Goal: Task Accomplishment & Management: Manage account settings

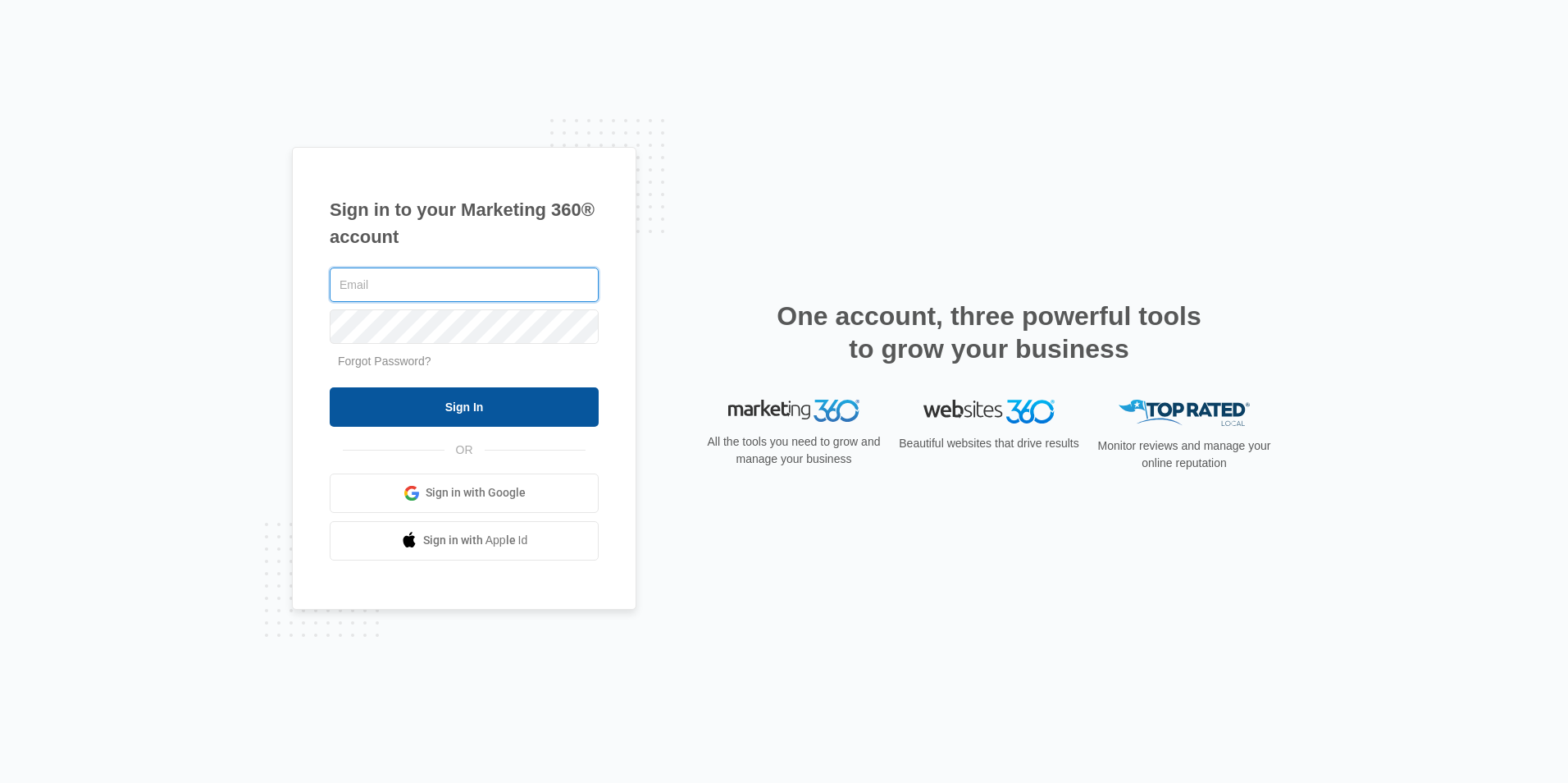
type input "[EMAIL_ADDRESS][DOMAIN_NAME]"
click at [547, 412] on input "Sign In" at bounding box center [464, 406] width 269 height 39
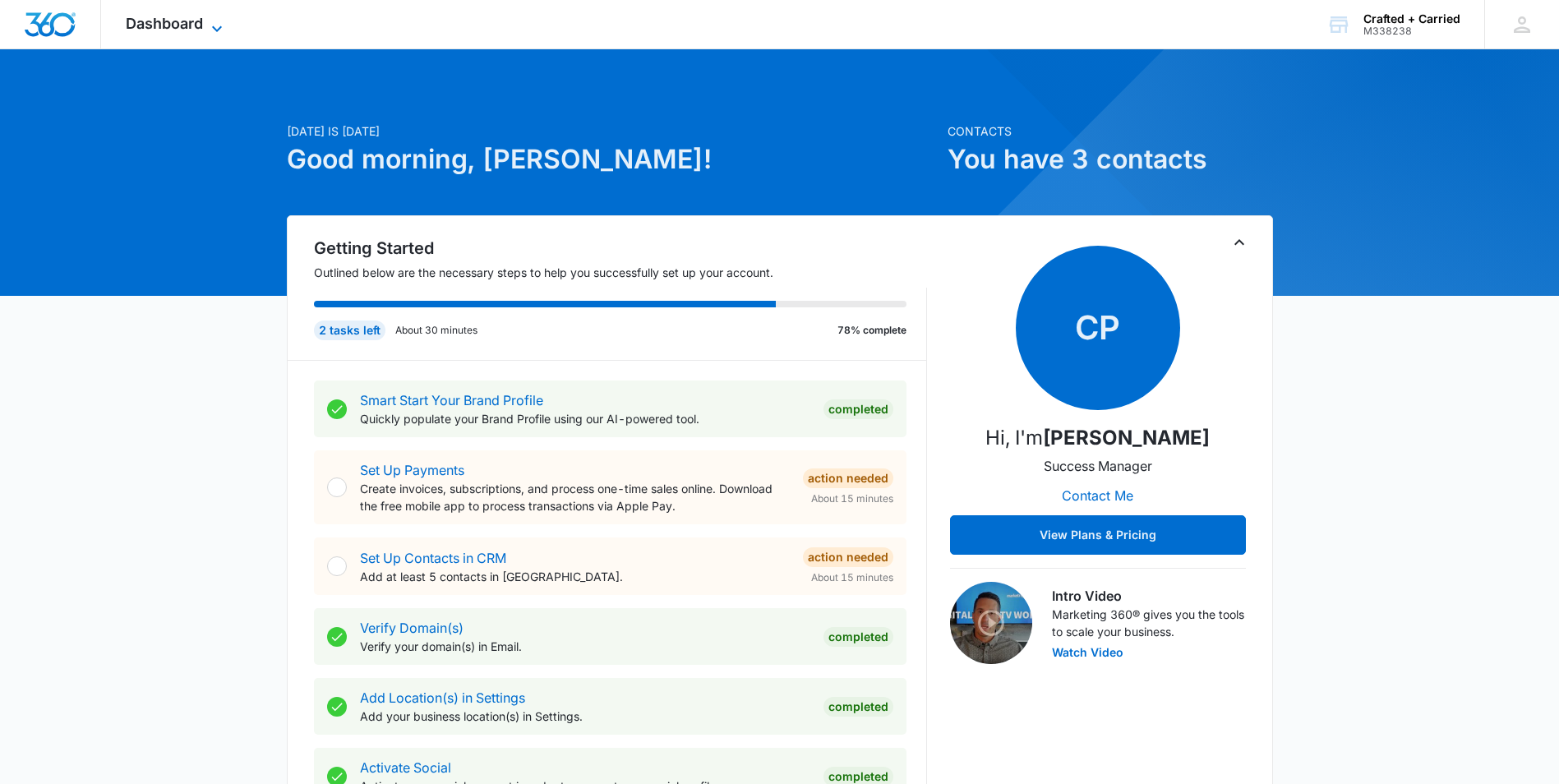
click at [219, 19] on icon at bounding box center [217, 29] width 20 height 20
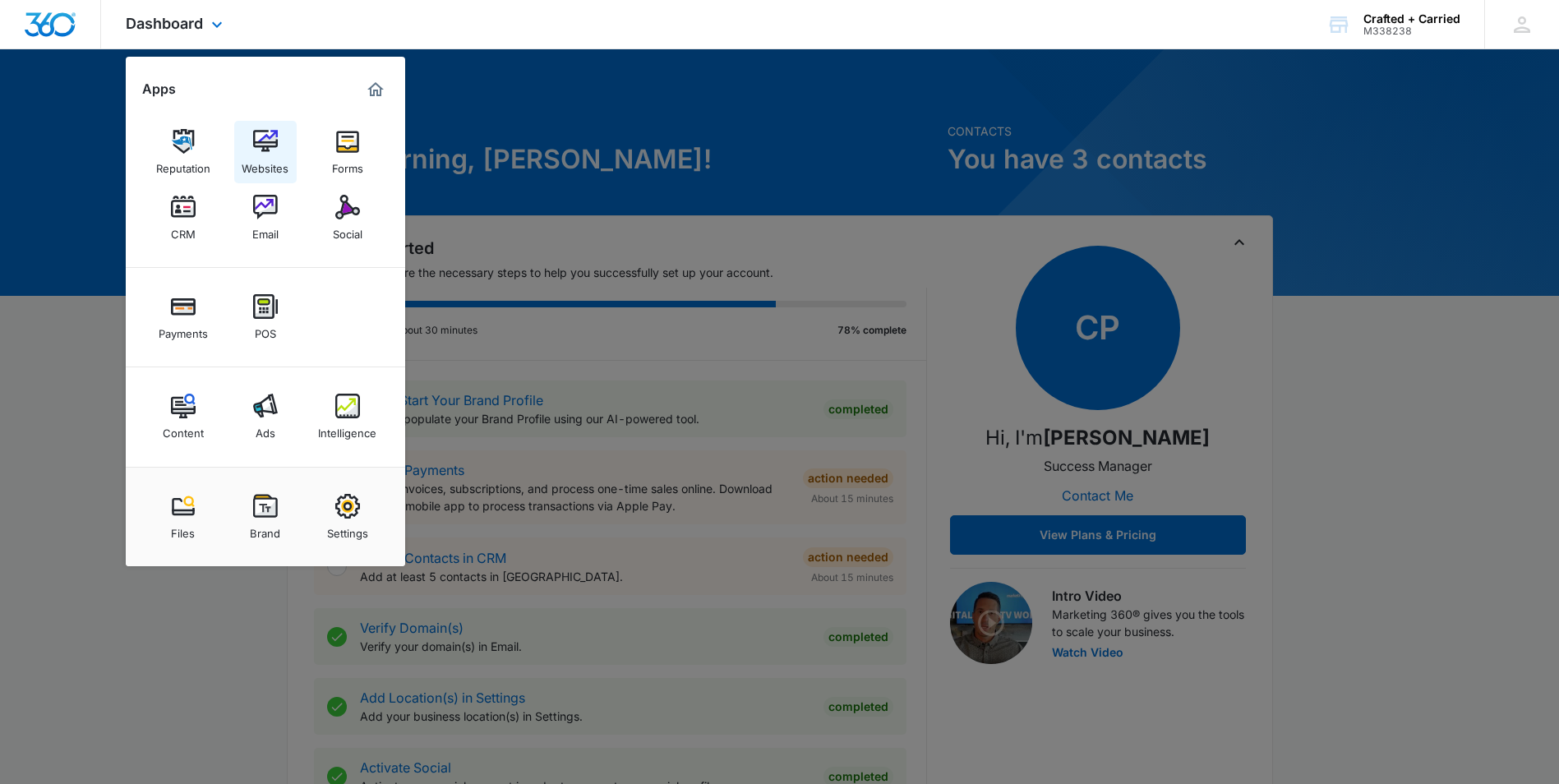
click at [271, 143] on img at bounding box center [265, 141] width 24 height 24
